Goal: Find contact information: Obtain details needed to contact an individual or organization

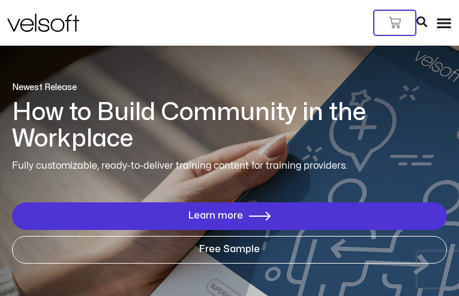
type input "**********"
type input "********"
type input "**********"
